Goal: Check status: Check status

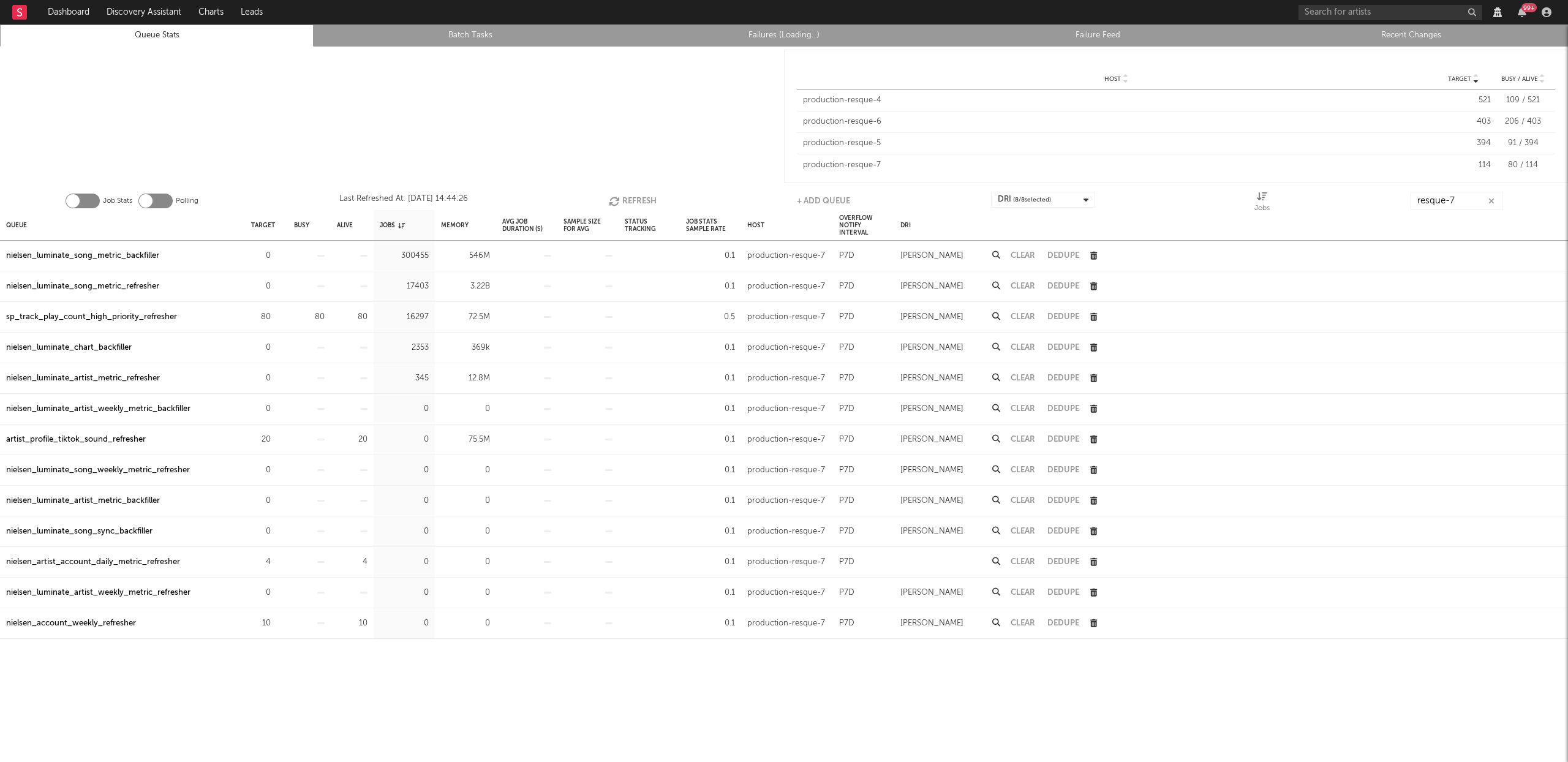
click at [1491, 198] on icon "button" at bounding box center [1491, 201] width 6 height 8
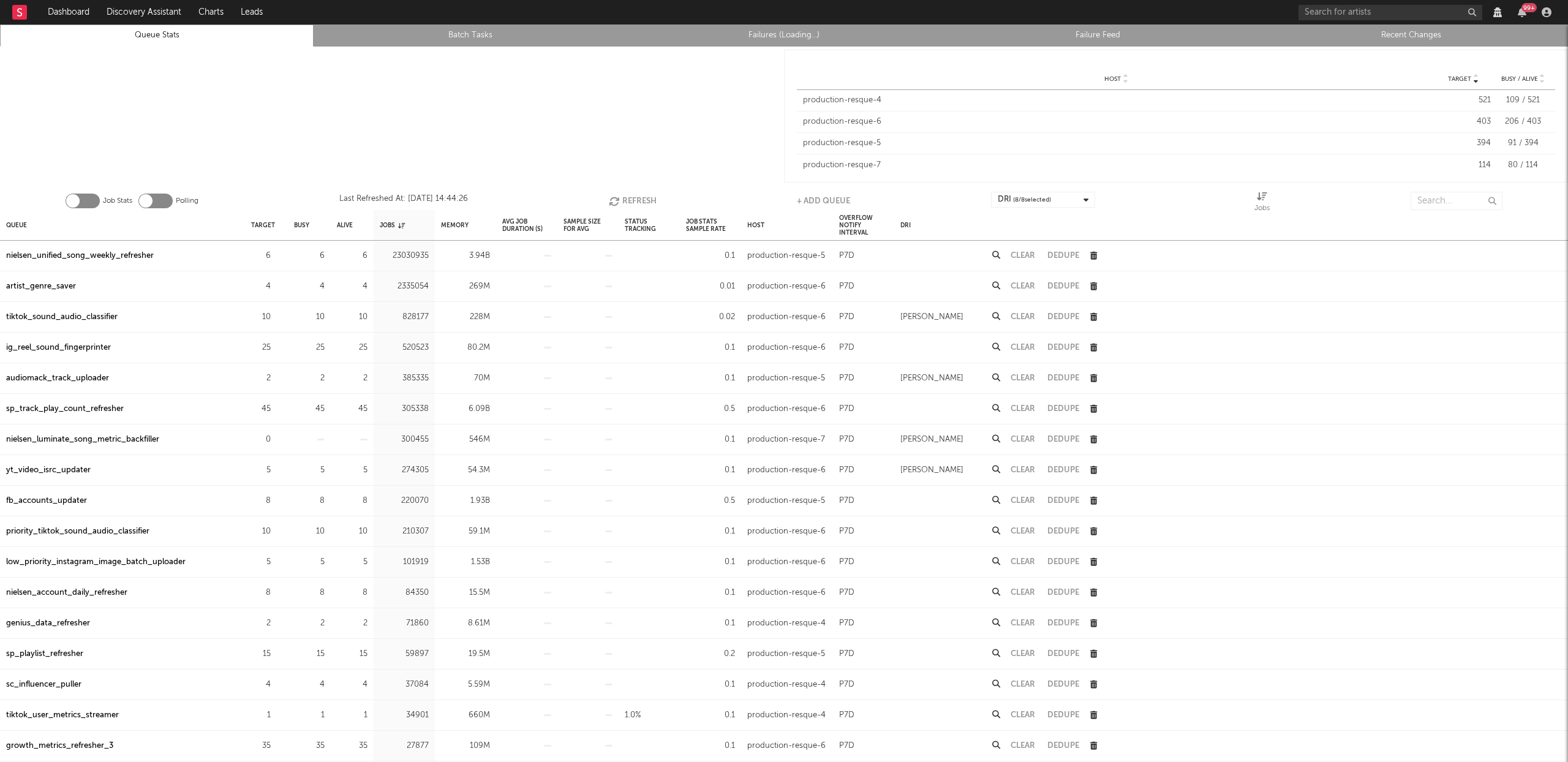
click at [1433, 34] on link "Recent Changes" at bounding box center [1411, 36] width 300 height 15
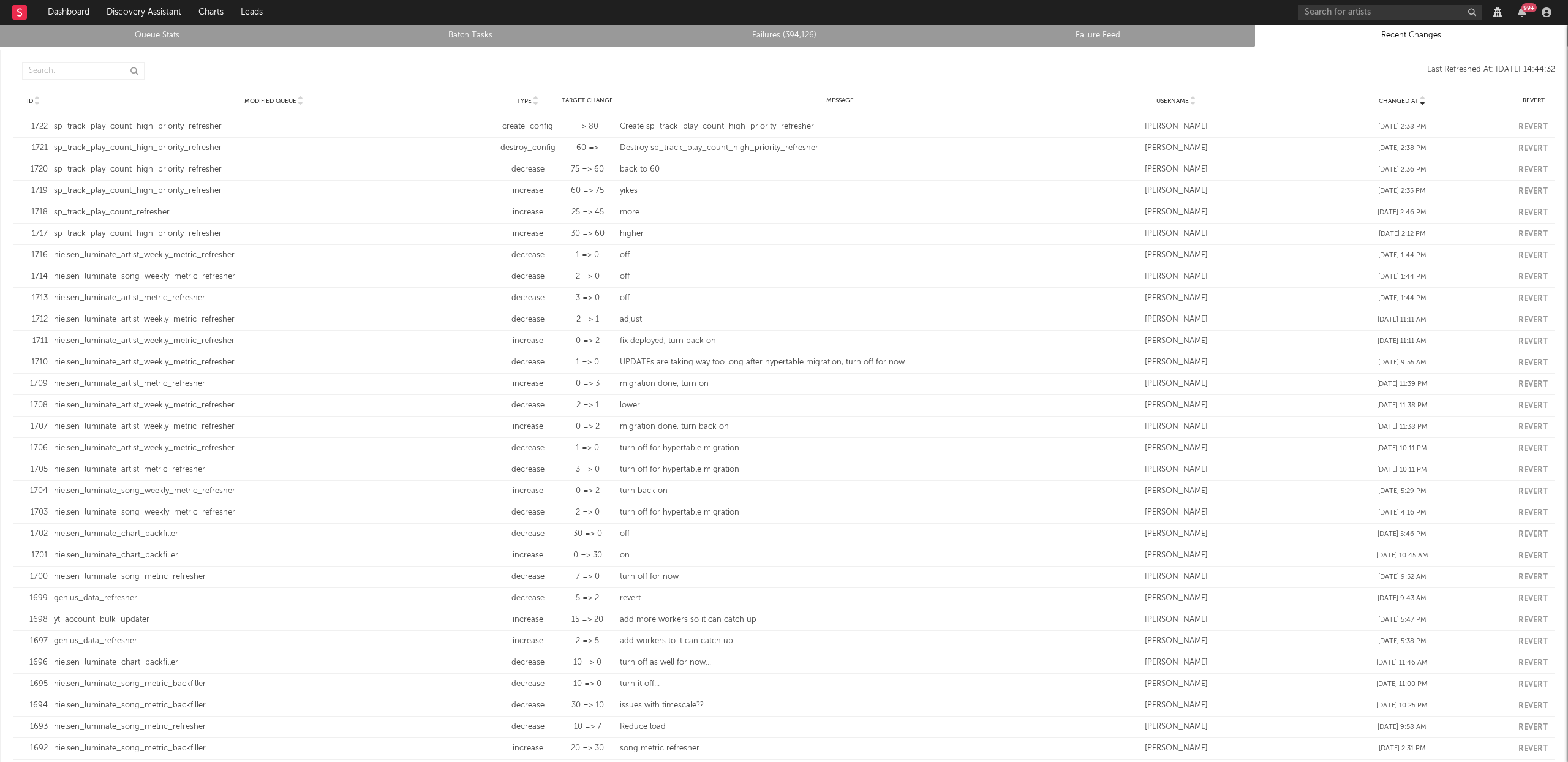
click at [172, 37] on link "Queue Stats" at bounding box center [157, 36] width 300 height 15
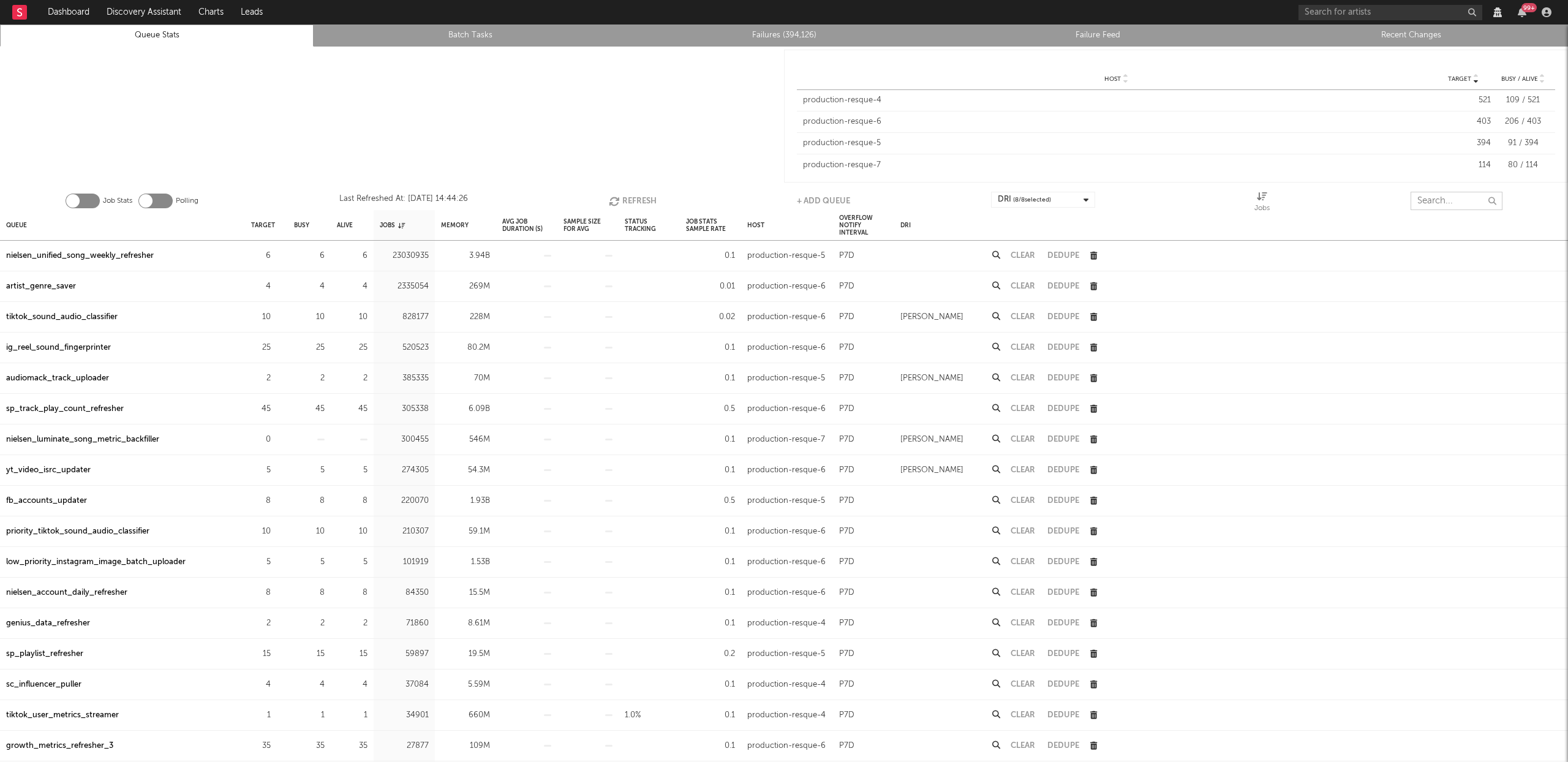
click at [1458, 193] on input "text" at bounding box center [1456, 201] width 92 height 18
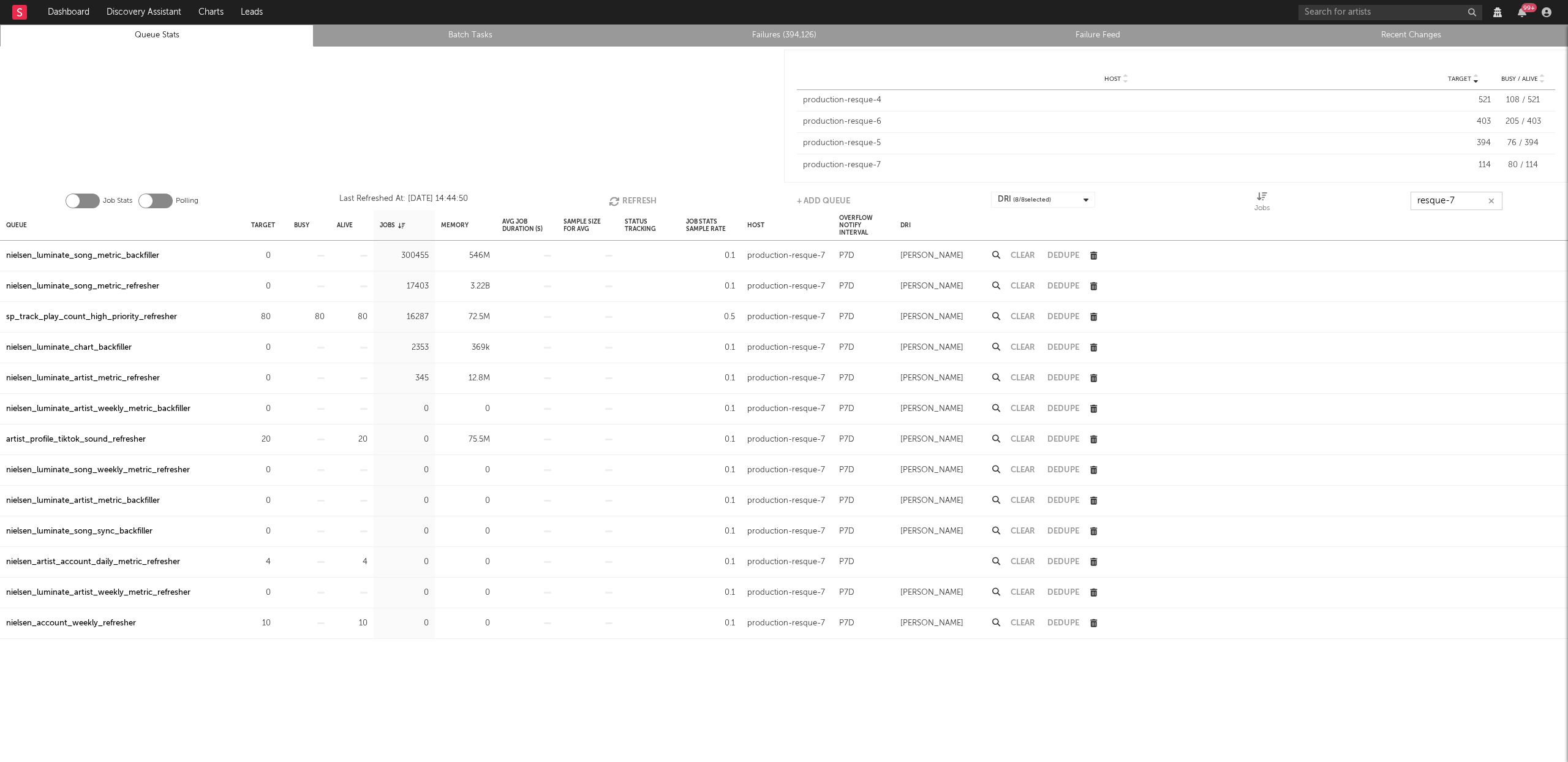
click at [642, 197] on button "Refresh" at bounding box center [633, 201] width 48 height 18
type input "resque-7"
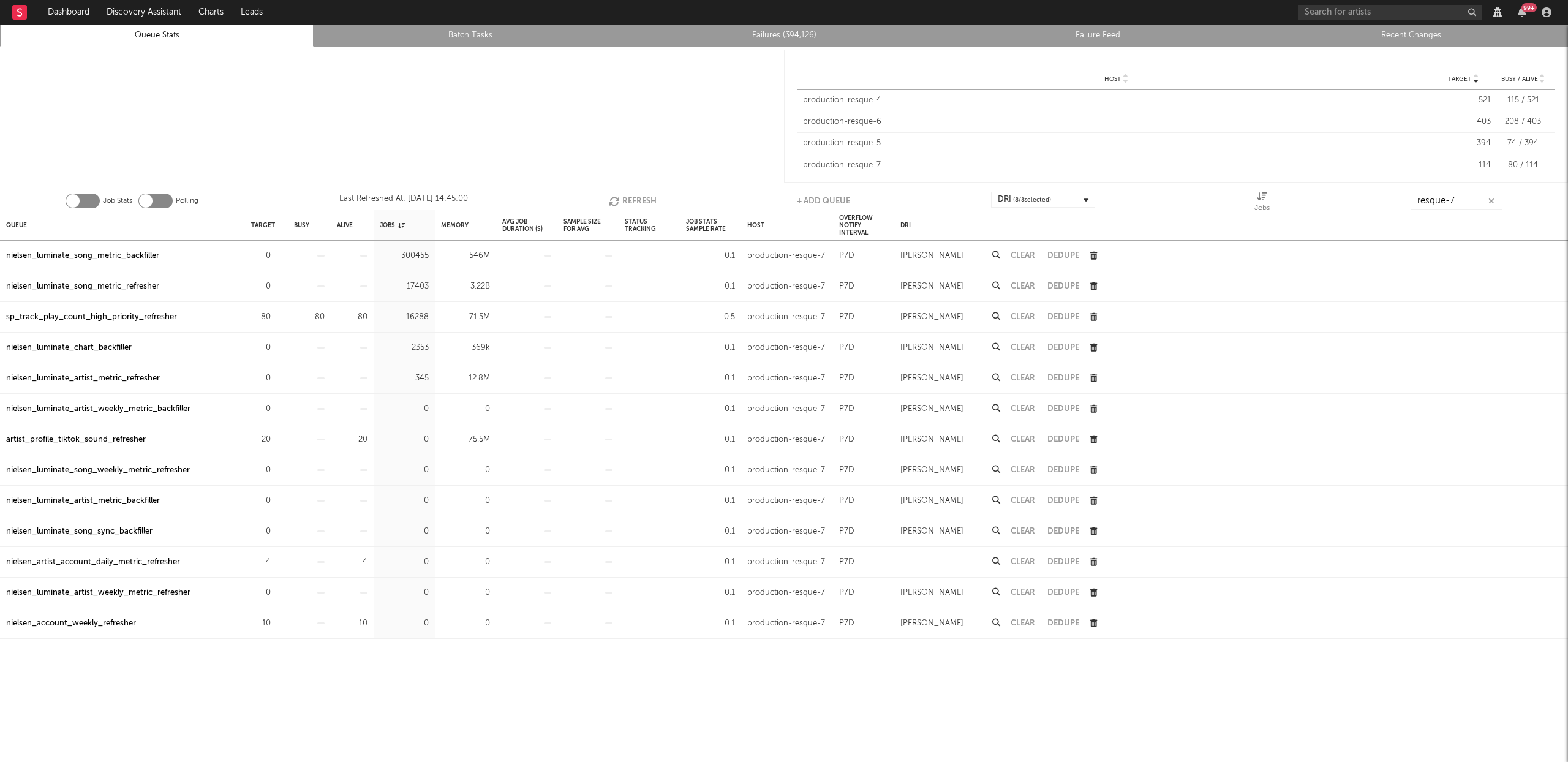
click at [128, 314] on div "sp_track_play_count_high_priority_refresher" at bounding box center [92, 318] width 171 height 15
click at [630, 196] on button "Refresh" at bounding box center [632, 201] width 48 height 18
